Goal: Navigation & Orientation: Go to known website

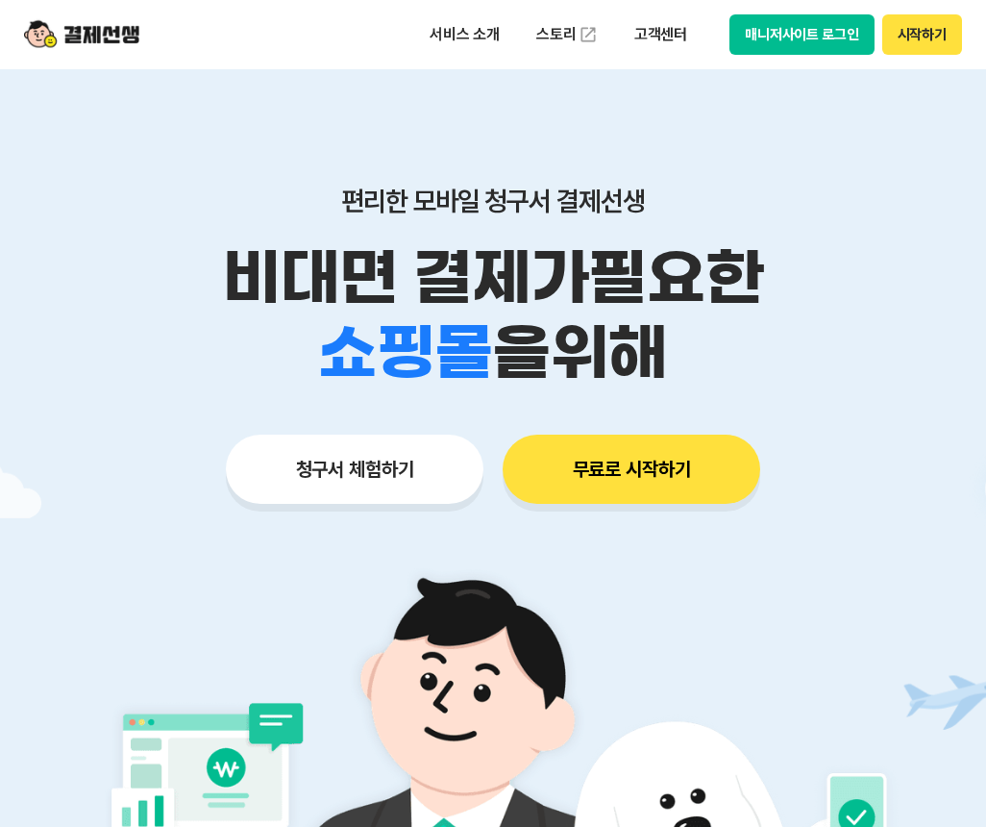
click at [810, 38] on button "매니저사이트 로그인" at bounding box center [802, 34] width 145 height 40
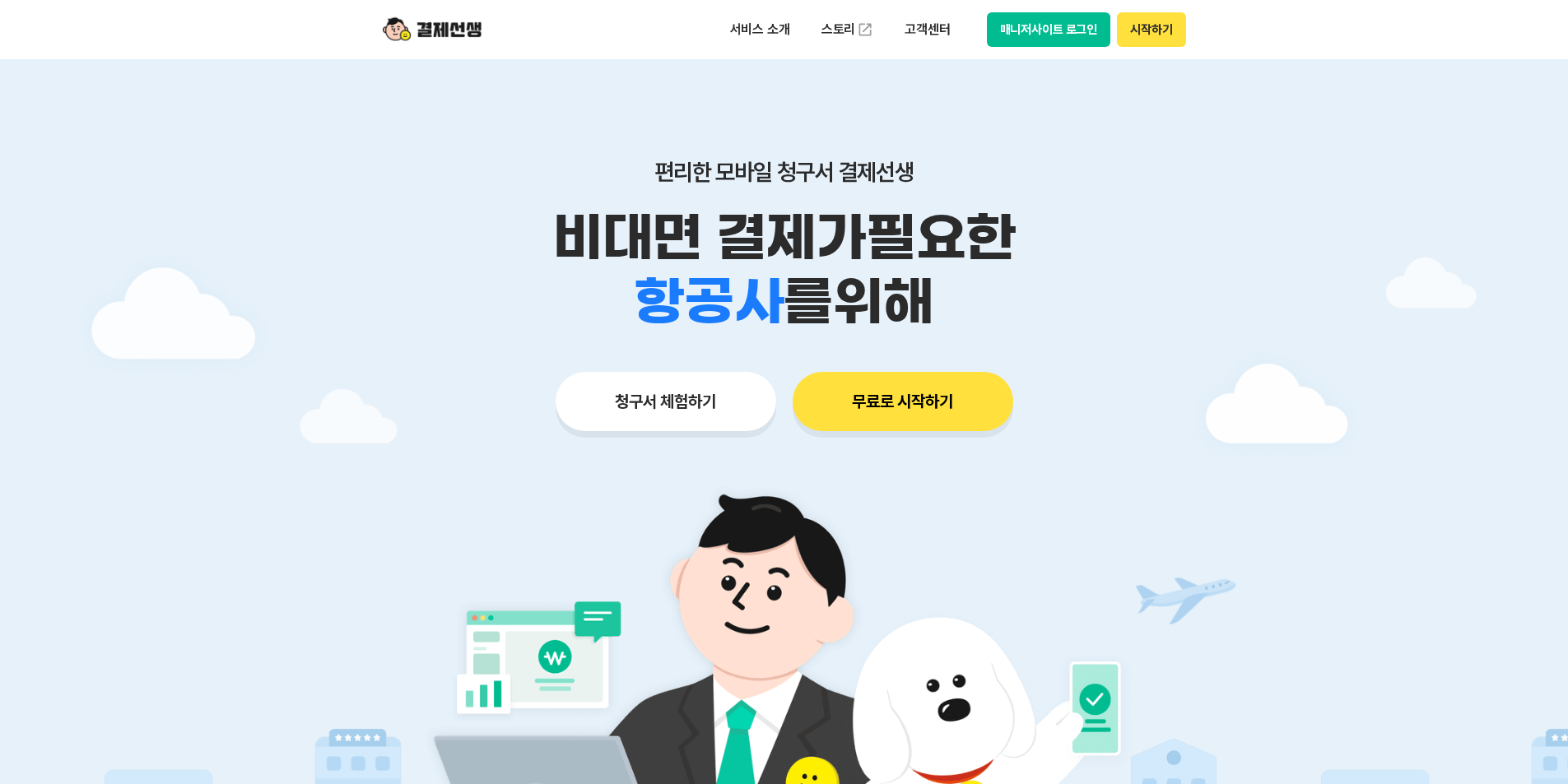
click at [844, 413] on button "무료로 시작하기" at bounding box center [903, 401] width 221 height 59
click at [844, 39] on button "매니저사이트 로그인" at bounding box center [1049, 29] width 124 height 34
click at [1065, 28] on button "매니저사이트 로그인" at bounding box center [1049, 29] width 124 height 34
